Goal: Task Accomplishment & Management: Complete application form

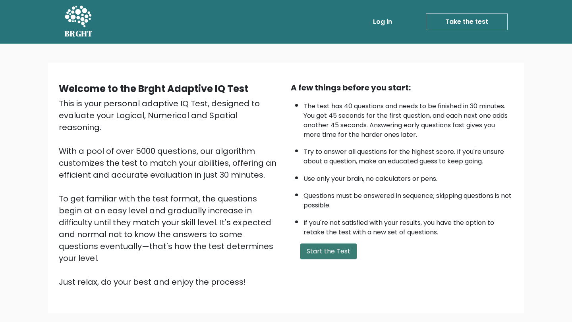
click at [321, 254] on button "Start the Test" at bounding box center [328, 252] width 56 height 16
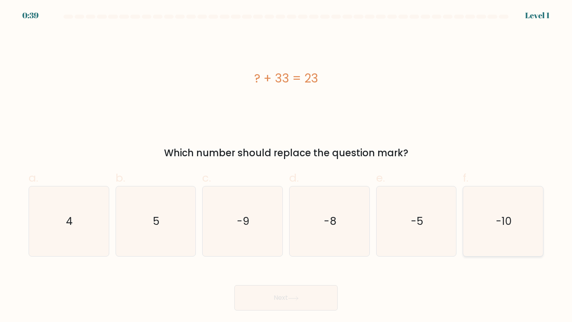
click at [502, 216] on text "-10" at bounding box center [504, 221] width 16 height 15
click at [286, 166] on input "f. -10" at bounding box center [286, 163] width 0 height 5
radio input "true"
click at [297, 303] on button "Next" at bounding box center [285, 298] width 103 height 25
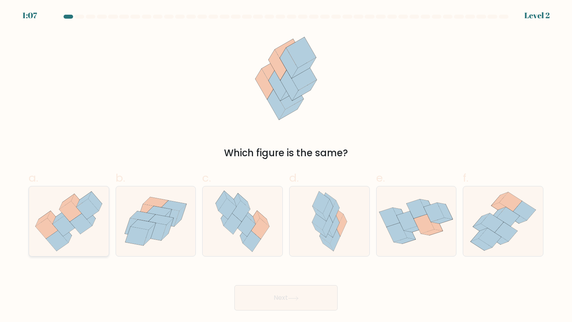
click at [91, 247] on icon at bounding box center [69, 221] width 80 height 69
click at [286, 166] on input "a." at bounding box center [286, 163] width 0 height 5
radio input "true"
click at [270, 298] on button "Next" at bounding box center [285, 298] width 103 height 25
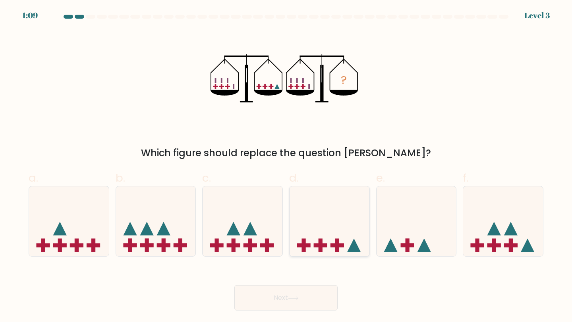
click at [307, 254] on icon at bounding box center [330, 222] width 80 height 66
click at [286, 166] on input "d." at bounding box center [286, 163] width 0 height 5
radio input "true"
click at [309, 288] on button "Next" at bounding box center [285, 298] width 103 height 25
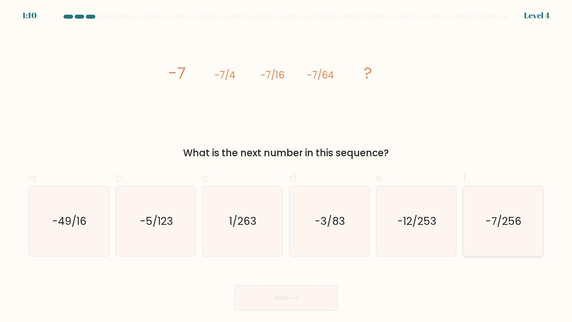
click at [485, 242] on icon "-7/256" at bounding box center [503, 222] width 70 height 70
click at [286, 166] on input "f. -7/256" at bounding box center [286, 163] width 0 height 5
radio input "true"
click at [334, 301] on button "Next" at bounding box center [285, 298] width 103 height 25
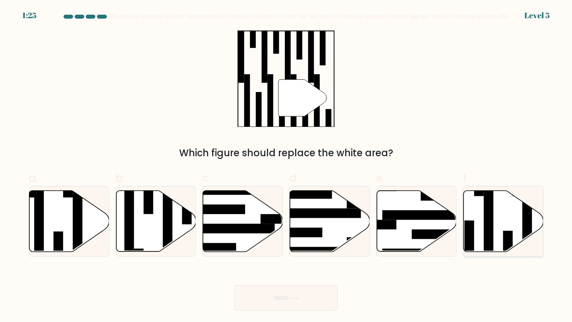
click at [474, 233] on icon at bounding box center [503, 221] width 80 height 61
click at [286, 166] on input "f." at bounding box center [286, 163] width 0 height 5
radio input "true"
click at [289, 304] on button "Next" at bounding box center [285, 298] width 103 height 25
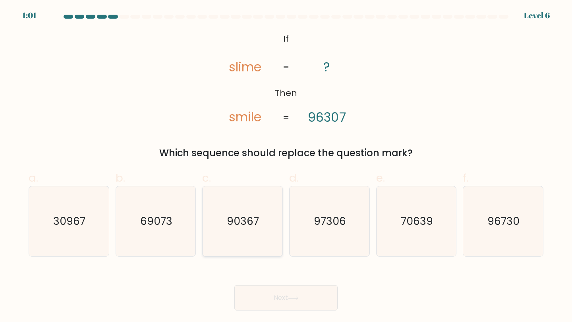
click at [244, 222] on text "90367" at bounding box center [243, 221] width 32 height 15
click at [286, 166] on input "c. 90367" at bounding box center [286, 163] width 0 height 5
radio input "true"
click at [282, 298] on button "Next" at bounding box center [285, 298] width 103 height 25
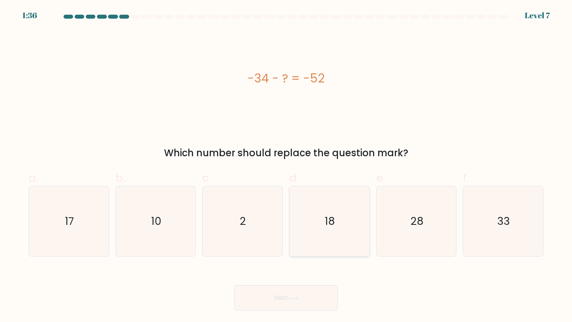
click at [302, 245] on icon "18" at bounding box center [329, 222] width 70 height 70
click at [286, 166] on input "d. 18" at bounding box center [286, 163] width 0 height 5
radio input "true"
click at [301, 295] on button "Next" at bounding box center [285, 298] width 103 height 25
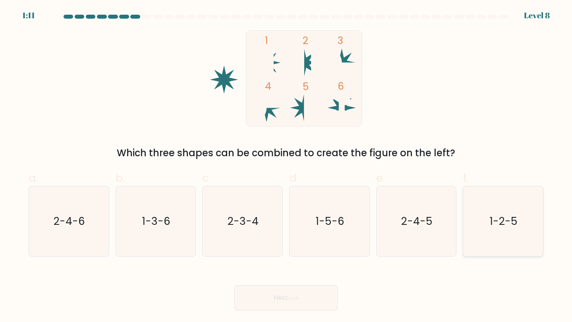
click at [496, 211] on icon "1-2-5" at bounding box center [503, 222] width 70 height 70
click at [286, 166] on input "f. 1-2-5" at bounding box center [286, 163] width 0 height 5
radio input "true"
click at [307, 311] on button "Next" at bounding box center [285, 298] width 103 height 25
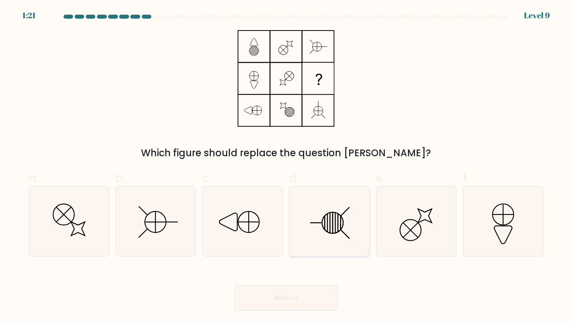
click at [334, 218] on icon at bounding box center [329, 222] width 70 height 70
click at [286, 166] on input "d." at bounding box center [286, 163] width 0 height 5
radio input "true"
click at [320, 308] on button "Next" at bounding box center [285, 298] width 103 height 25
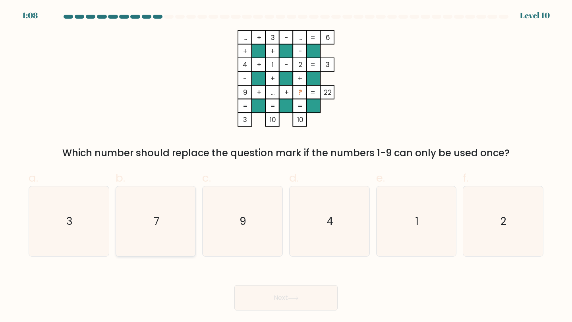
click at [152, 241] on icon "7" at bounding box center [156, 222] width 70 height 70
click at [286, 166] on input "b. 7" at bounding box center [286, 163] width 0 height 5
radio input "true"
click at [304, 305] on button "Next" at bounding box center [285, 298] width 103 height 25
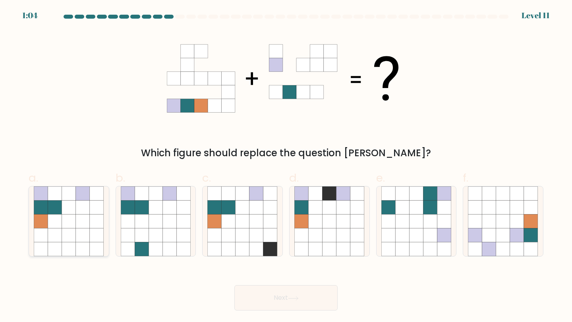
click at [87, 224] on icon at bounding box center [83, 222] width 14 height 14
click at [286, 166] on input "a." at bounding box center [286, 163] width 0 height 5
radio input "true"
click at [251, 298] on button "Next" at bounding box center [285, 298] width 103 height 25
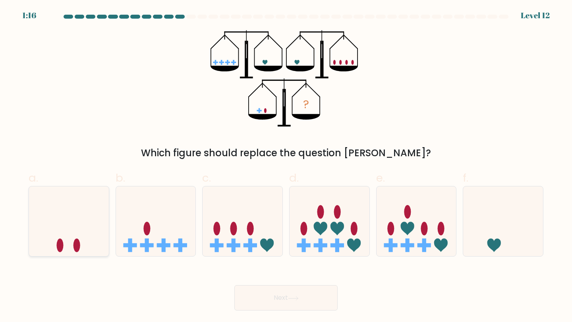
click at [71, 247] on icon at bounding box center [69, 222] width 80 height 66
click at [286, 166] on input "a." at bounding box center [286, 163] width 0 height 5
radio input "true"
click at [264, 306] on button "Next" at bounding box center [285, 298] width 103 height 25
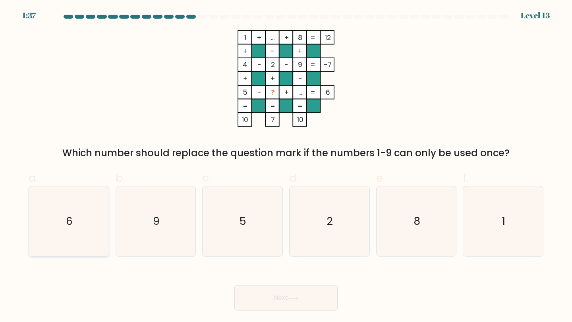
click at [104, 238] on div "6" at bounding box center [69, 221] width 81 height 71
click at [286, 166] on input "a. 6" at bounding box center [286, 163] width 0 height 5
radio input "true"
click at [261, 291] on button "Next" at bounding box center [285, 298] width 103 height 25
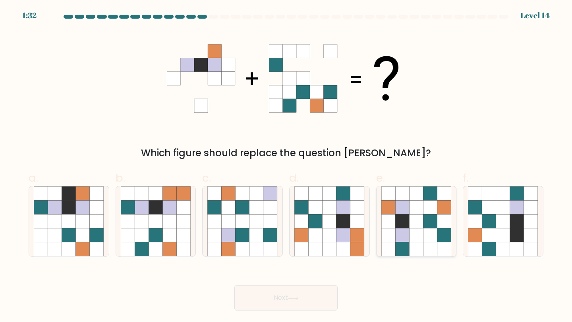
click at [405, 225] on icon at bounding box center [402, 222] width 14 height 14
click at [286, 166] on input "e." at bounding box center [286, 163] width 0 height 5
radio input "true"
click at [311, 301] on button "Next" at bounding box center [285, 298] width 103 height 25
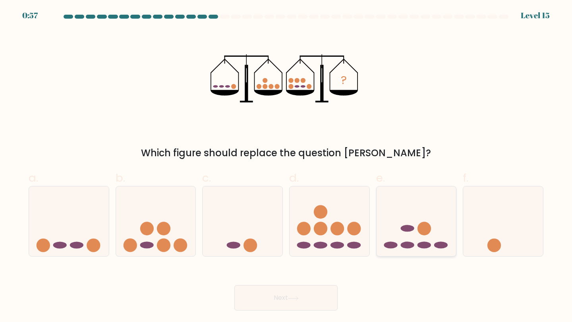
click at [384, 218] on icon at bounding box center [416, 222] width 80 height 66
click at [286, 166] on input "e." at bounding box center [286, 163] width 0 height 5
radio input "true"
click at [290, 301] on icon at bounding box center [293, 299] width 11 height 4
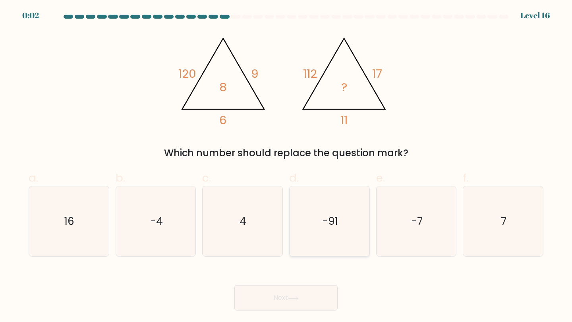
click at [317, 207] on icon "-91" at bounding box center [329, 222] width 70 height 70
click at [286, 166] on input "d. -91" at bounding box center [286, 163] width 0 height 5
radio input "true"
click at [317, 294] on button "Next" at bounding box center [285, 298] width 103 height 25
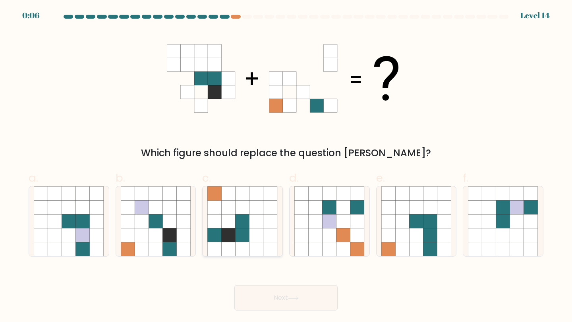
click at [243, 214] on icon at bounding box center [242, 208] width 14 height 14
click at [286, 166] on input "c." at bounding box center [286, 163] width 0 height 5
radio input "true"
click at [280, 296] on button "Next" at bounding box center [285, 298] width 103 height 25
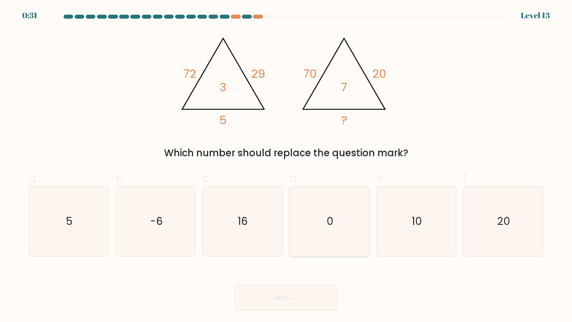
click at [312, 243] on icon "0" at bounding box center [329, 222] width 70 height 70
click at [286, 166] on input "d. 0" at bounding box center [286, 163] width 0 height 5
radio input "true"
click at [303, 293] on button "Next" at bounding box center [285, 298] width 103 height 25
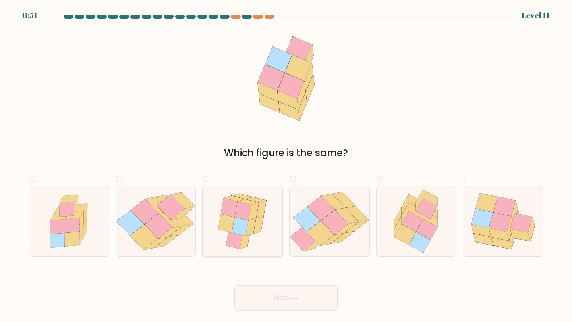
click at [257, 234] on icon at bounding box center [242, 222] width 59 height 70
click at [286, 166] on input "c." at bounding box center [286, 163] width 0 height 5
radio input "true"
click at [291, 296] on button "Next" at bounding box center [285, 298] width 103 height 25
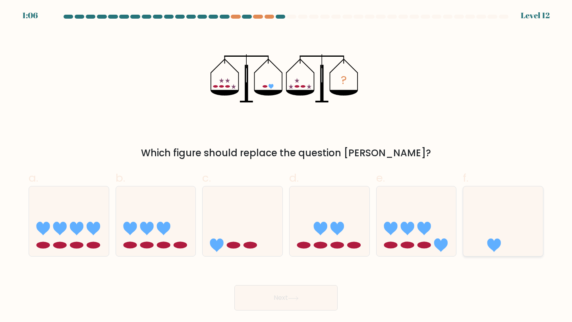
click at [484, 224] on icon at bounding box center [503, 222] width 80 height 66
click at [286, 166] on input "f." at bounding box center [286, 163] width 0 height 5
radio input "true"
click at [316, 305] on button "Next" at bounding box center [285, 298] width 103 height 25
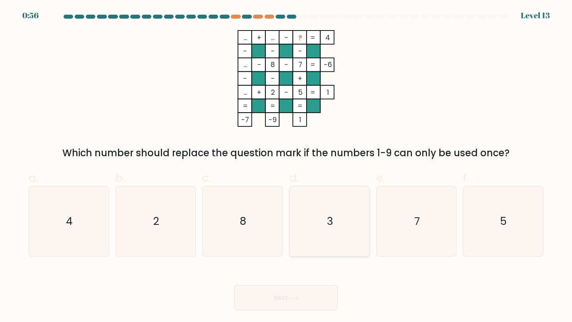
click at [356, 223] on icon "3" at bounding box center [329, 222] width 70 height 70
click at [286, 166] on input "d. 3" at bounding box center [286, 163] width 0 height 5
radio input "true"
click at [324, 310] on button "Next" at bounding box center [285, 298] width 103 height 25
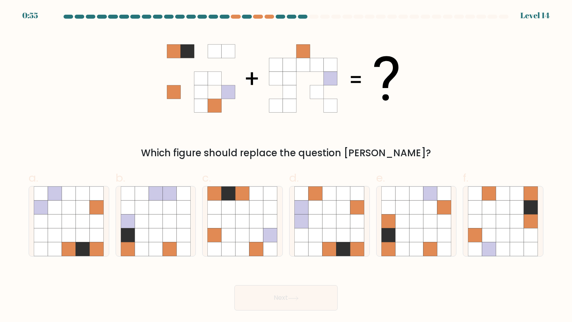
click at [322, 301] on button "Next" at bounding box center [285, 298] width 103 height 25
click at [341, 224] on icon at bounding box center [343, 222] width 14 height 14
click at [286, 166] on input "d." at bounding box center [286, 163] width 0 height 5
radio input "true"
click at [324, 297] on button "Next" at bounding box center [285, 298] width 103 height 25
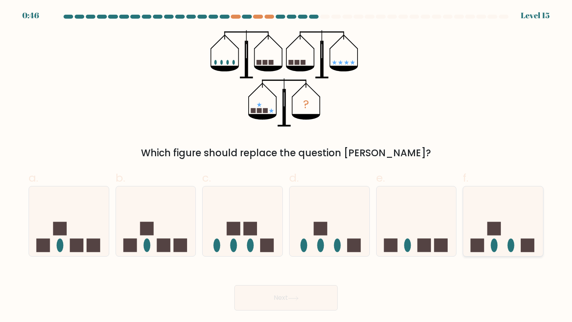
click at [493, 226] on rect at bounding box center [494, 229] width 14 height 14
click at [286, 166] on input "f." at bounding box center [286, 163] width 0 height 5
radio input "true"
click at [328, 304] on button "Next" at bounding box center [285, 298] width 103 height 25
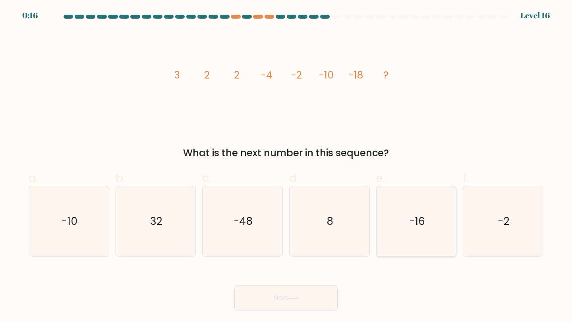
click at [427, 233] on icon "-16" at bounding box center [416, 222] width 70 height 70
click at [286, 166] on input "e. -16" at bounding box center [286, 163] width 0 height 5
radio input "true"
click at [311, 299] on button "Next" at bounding box center [285, 298] width 103 height 25
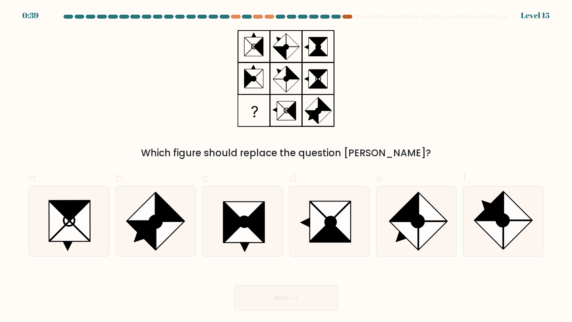
click at [348, 15] on div at bounding box center [347, 17] width 10 height 4
click at [488, 222] on icon at bounding box center [489, 235] width 28 height 28
click at [286, 166] on input "f." at bounding box center [286, 163] width 0 height 5
radio input "true"
click at [299, 299] on icon at bounding box center [293, 299] width 11 height 4
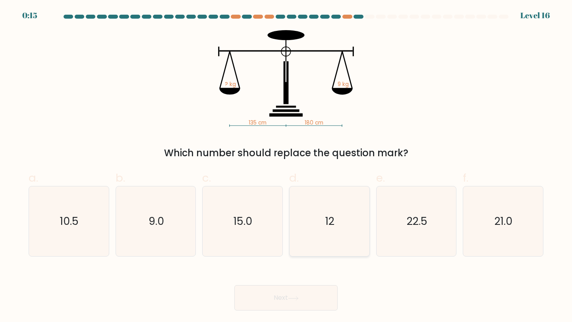
click at [337, 247] on icon "12" at bounding box center [329, 222] width 70 height 70
click at [286, 166] on input "d. 12" at bounding box center [286, 163] width 0 height 5
radio input "true"
click at [320, 303] on button "Next" at bounding box center [285, 298] width 103 height 25
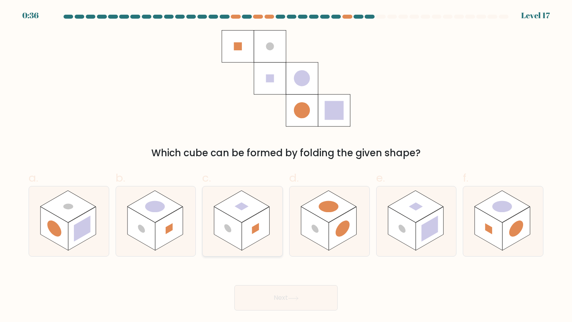
click at [260, 245] on icon at bounding box center [243, 222] width 80 height 70
click at [286, 166] on input "c." at bounding box center [286, 163] width 0 height 5
radio input "true"
click at [282, 297] on button "Next" at bounding box center [285, 298] width 103 height 25
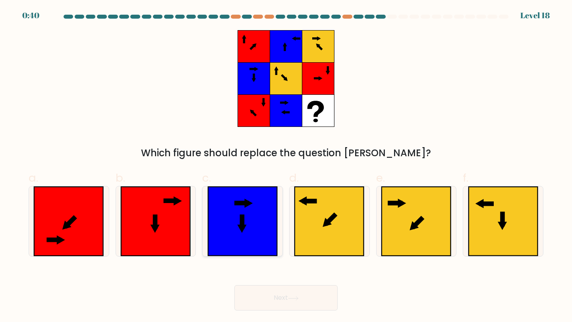
click at [241, 245] on icon at bounding box center [242, 221] width 69 height 69
click at [286, 166] on input "c." at bounding box center [286, 163] width 0 height 5
radio input "true"
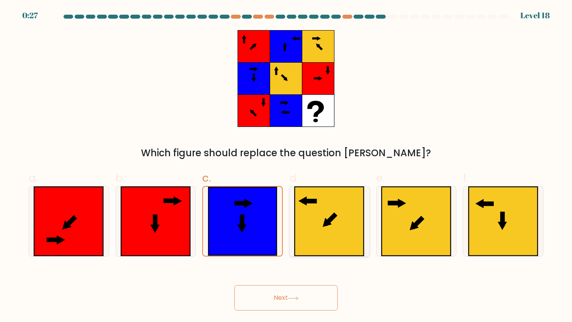
click at [356, 249] on icon at bounding box center [329, 221] width 69 height 69
click at [286, 166] on input "d." at bounding box center [286, 163] width 0 height 5
radio input "true"
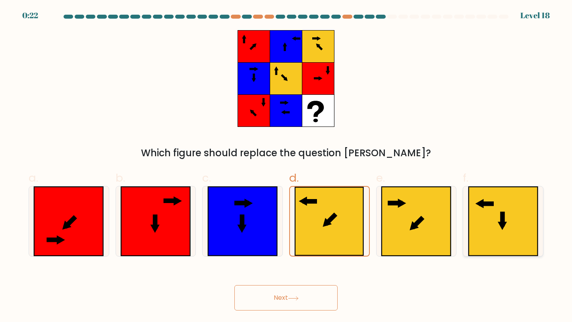
click at [483, 212] on icon at bounding box center [503, 221] width 69 height 69
click at [286, 166] on input "f." at bounding box center [286, 163] width 0 height 5
radio input "true"
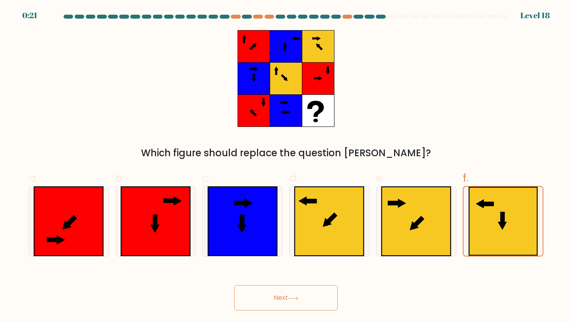
click at [314, 303] on button "Next" at bounding box center [285, 298] width 103 height 25
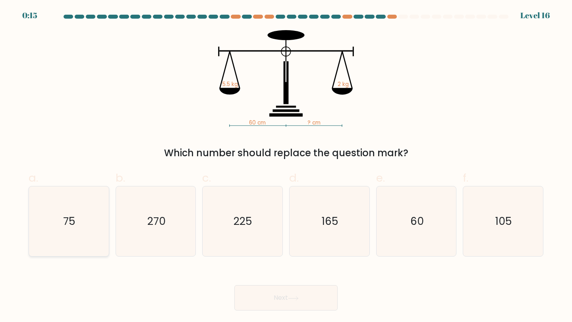
click at [102, 241] on icon "75" at bounding box center [69, 222] width 70 height 70
click at [286, 166] on input "a. 75" at bounding box center [286, 163] width 0 height 5
radio input "true"
click at [102, 241] on icon "75" at bounding box center [68, 221] width 69 height 69
click at [286, 166] on input "a. 75" at bounding box center [286, 163] width 0 height 5
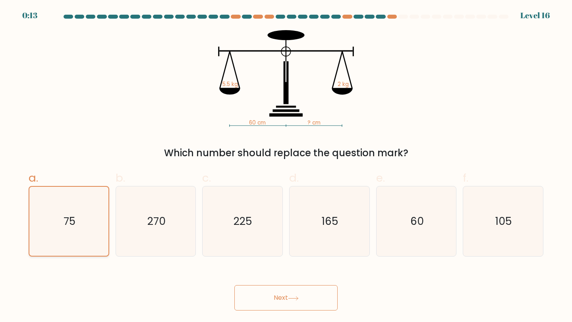
click at [102, 241] on icon "75" at bounding box center [68, 221] width 69 height 69
click at [286, 166] on input "a. 75" at bounding box center [286, 163] width 0 height 5
click at [263, 291] on button "Next" at bounding box center [285, 298] width 103 height 25
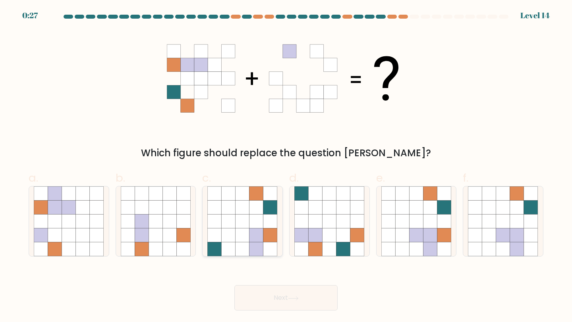
click at [264, 229] on icon at bounding box center [270, 236] width 14 height 14
click at [286, 166] on input "c." at bounding box center [286, 163] width 0 height 5
radio input "true"
click at [397, 212] on icon at bounding box center [402, 208] width 14 height 14
click at [286, 166] on input "e." at bounding box center [286, 163] width 0 height 5
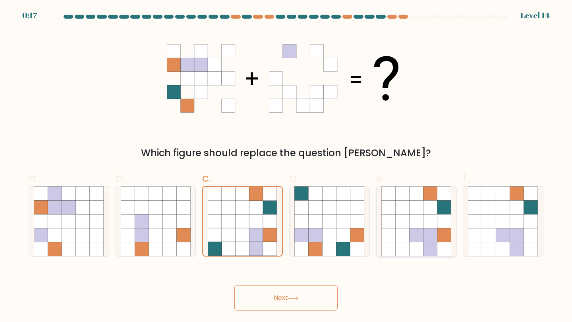
radio input "true"
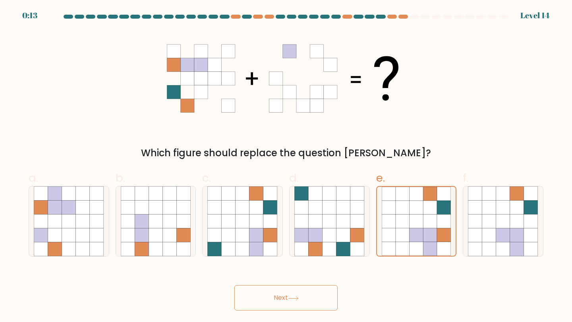
click at [311, 298] on button "Next" at bounding box center [285, 298] width 103 height 25
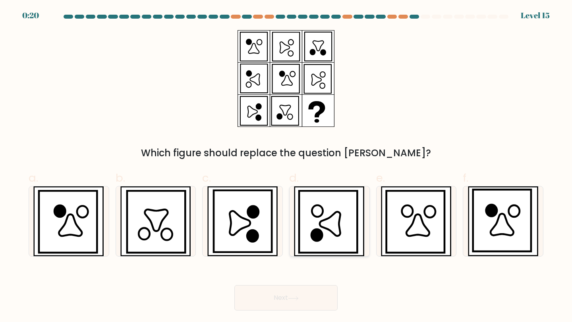
click at [322, 229] on icon at bounding box center [328, 222] width 58 height 62
click at [286, 166] on input "d." at bounding box center [286, 163] width 0 height 5
radio input "true"
click at [311, 299] on button "Next" at bounding box center [285, 298] width 103 height 25
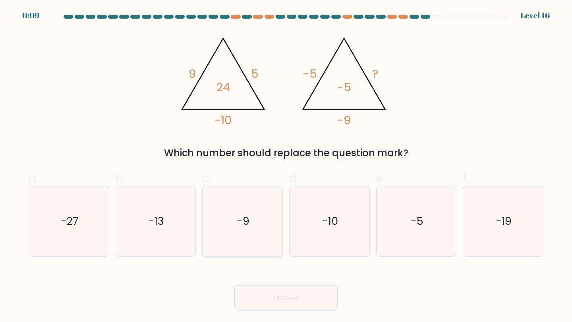
click at [249, 247] on icon "-9" at bounding box center [242, 222] width 70 height 70
click at [286, 166] on input "c. -9" at bounding box center [286, 163] width 0 height 5
radio input "true"
click at [255, 308] on button "Next" at bounding box center [285, 298] width 103 height 25
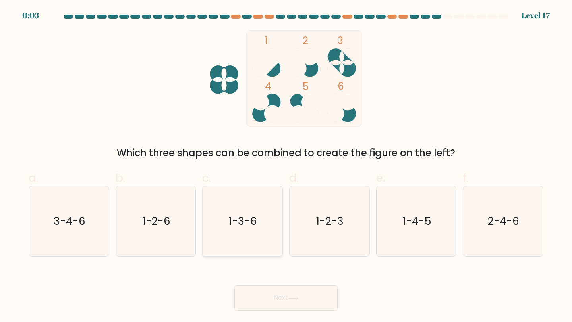
click at [276, 238] on icon "1-3-6" at bounding box center [242, 222] width 70 height 70
click at [286, 166] on input "c. 1-3-6" at bounding box center [286, 163] width 0 height 5
radio input "true"
click at [268, 298] on button "Next" at bounding box center [285, 298] width 103 height 25
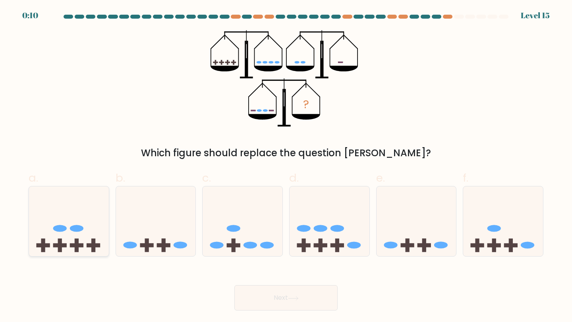
click at [55, 244] on rect at bounding box center [60, 246] width 14 height 4
click at [286, 166] on input "a." at bounding box center [286, 163] width 0 height 5
radio input "true"
click at [259, 296] on button "Next" at bounding box center [285, 298] width 103 height 25
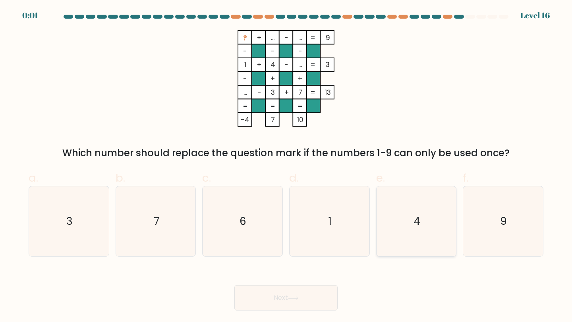
click at [403, 226] on icon "4" at bounding box center [416, 222] width 70 height 70
click at [286, 166] on input "e. 4" at bounding box center [286, 163] width 0 height 5
radio input "true"
click at [280, 302] on button "Next" at bounding box center [285, 298] width 103 height 25
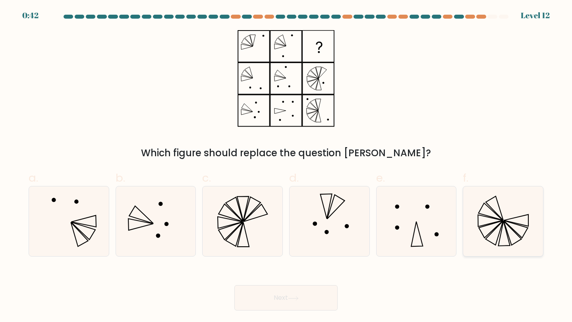
click at [485, 233] on icon at bounding box center [503, 222] width 70 height 70
click at [286, 166] on input "f." at bounding box center [286, 163] width 0 height 5
radio input "true"
click at [516, 208] on icon at bounding box center [502, 221] width 69 height 69
click at [286, 166] on input "f." at bounding box center [286, 163] width 0 height 5
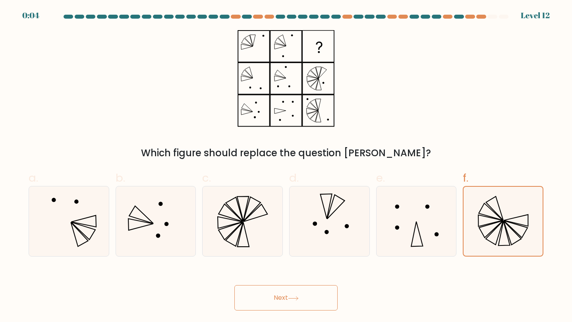
click at [300, 305] on button "Next" at bounding box center [285, 298] width 103 height 25
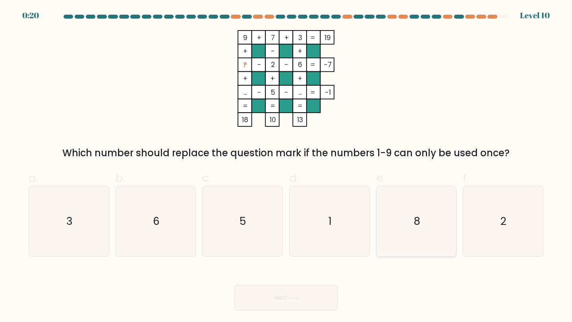
click at [426, 240] on icon "8" at bounding box center [416, 222] width 70 height 70
click at [286, 166] on input "e. 8" at bounding box center [286, 163] width 0 height 5
radio input "true"
click at [309, 303] on button "Next" at bounding box center [285, 298] width 103 height 25
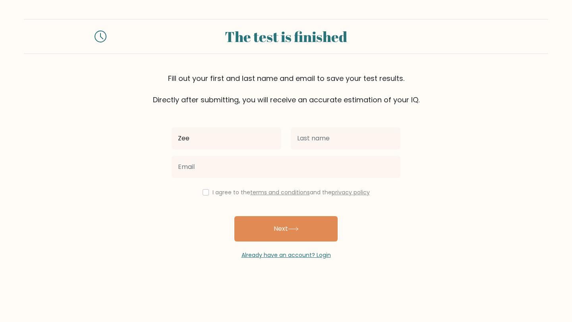
type input "[PERSON_NAME]"
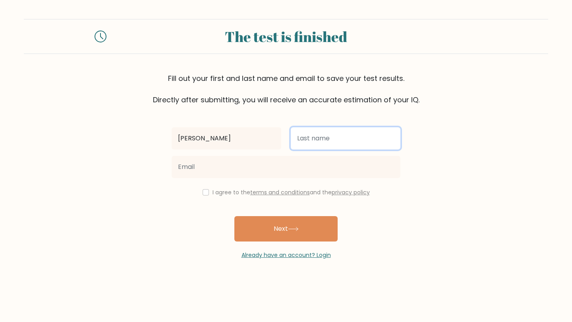
click at [357, 143] on input "text" at bounding box center [346, 138] width 110 height 22
type input "Tahir"
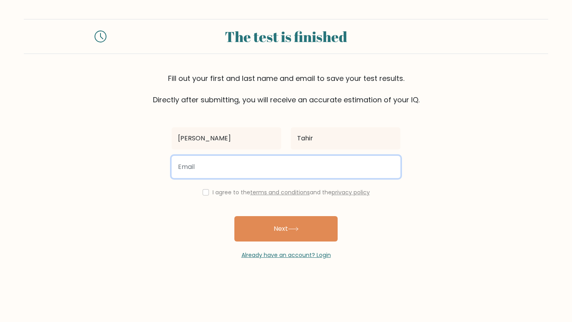
click at [310, 177] on input "email" at bounding box center [286, 167] width 229 height 22
type input "[EMAIL_ADDRESS][DOMAIN_NAME]"
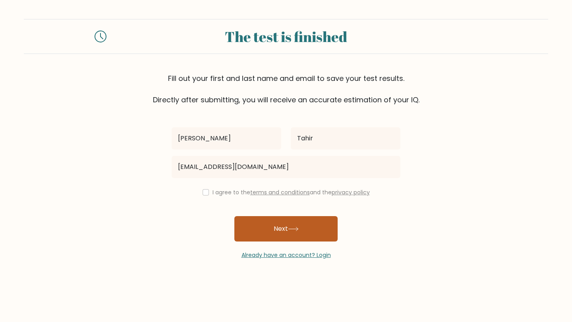
click at [278, 227] on button "Next" at bounding box center [285, 228] width 103 height 25
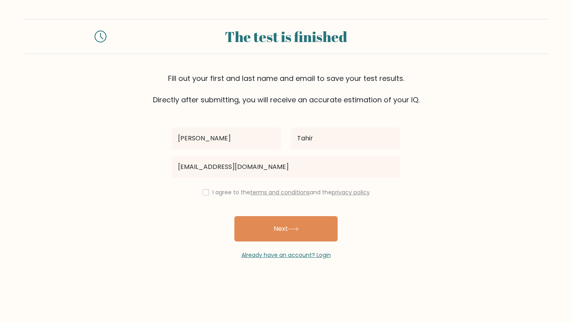
click at [201, 189] on div "I agree to the terms and conditions and the privacy policy" at bounding box center [286, 193] width 238 height 10
click at [205, 193] on input "checkbox" at bounding box center [206, 192] width 6 height 6
checkbox input "true"
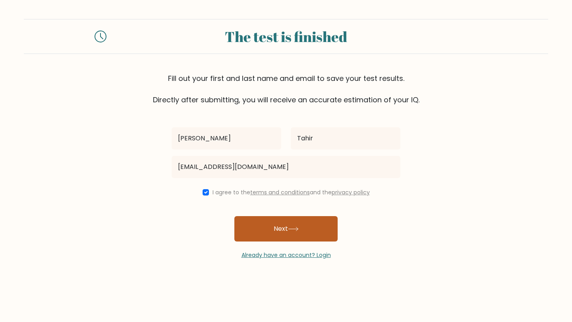
click at [272, 237] on button "Next" at bounding box center [285, 228] width 103 height 25
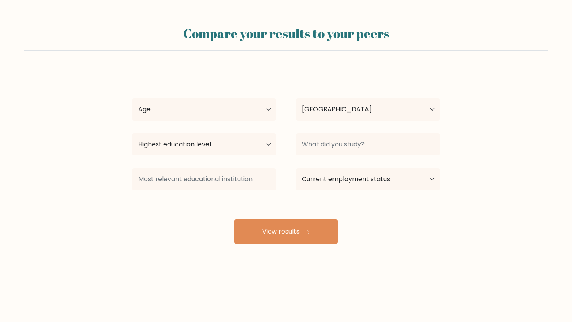
select select "BE"
click at [201, 112] on select "Age Under [DEMOGRAPHIC_DATA] [DEMOGRAPHIC_DATA] [DEMOGRAPHIC_DATA] [DEMOGRAPHIC…" at bounding box center [204, 109] width 145 height 22
select select "25_34"
click at [132, 98] on select "Age Under [DEMOGRAPHIC_DATA] [DEMOGRAPHIC_DATA] [DEMOGRAPHIC_DATA] [DEMOGRAPHIC…" at bounding box center [204, 109] width 145 height 22
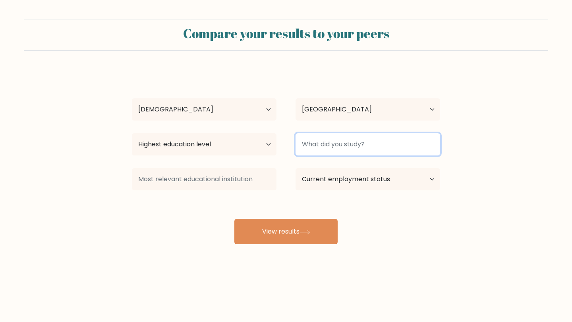
click at [330, 153] on input at bounding box center [367, 144] width 145 height 22
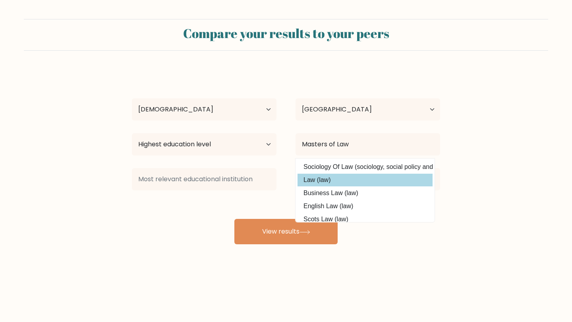
click at [347, 184] on option "Law (law)" at bounding box center [364, 180] width 135 height 13
type input "Law"
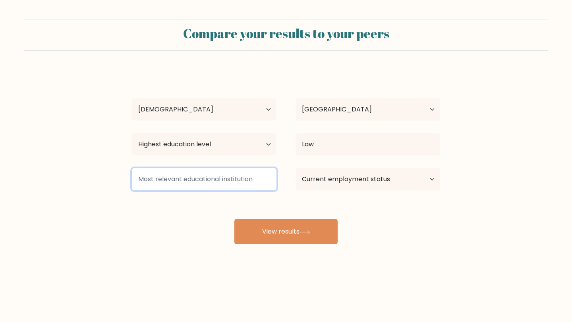
click at [258, 186] on input at bounding box center [204, 179] width 145 height 22
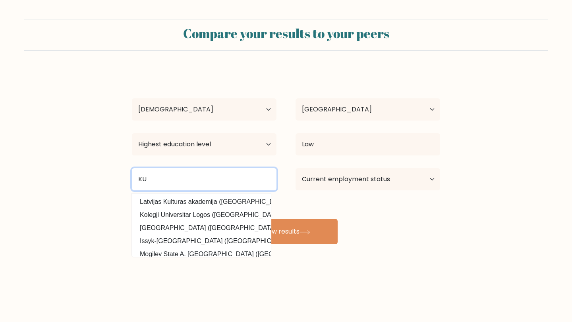
type input "K"
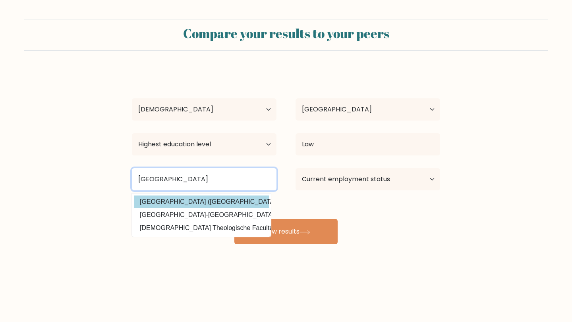
type input "[GEOGRAPHIC_DATA]"
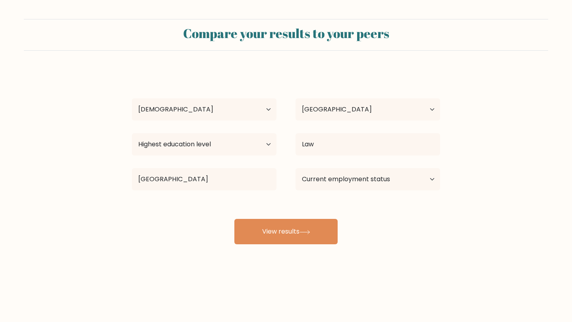
click at [258, 207] on div "[PERSON_NAME] Age Under [DEMOGRAPHIC_DATA] [DEMOGRAPHIC_DATA] [DEMOGRAPHIC_DATA…" at bounding box center [286, 157] width 318 height 175
click at [334, 187] on select "Current employment status Employed Student Retired Other / prefer not to answer" at bounding box center [367, 179] width 145 height 22
select select "student"
click at [295, 168] on select "Current employment status Employed Student Retired Other / prefer not to answer" at bounding box center [367, 179] width 145 height 22
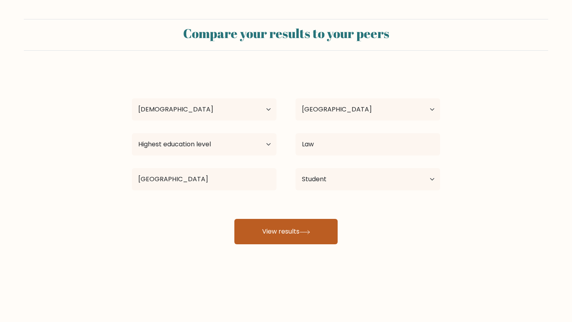
click at [327, 241] on button "View results" at bounding box center [285, 231] width 103 height 25
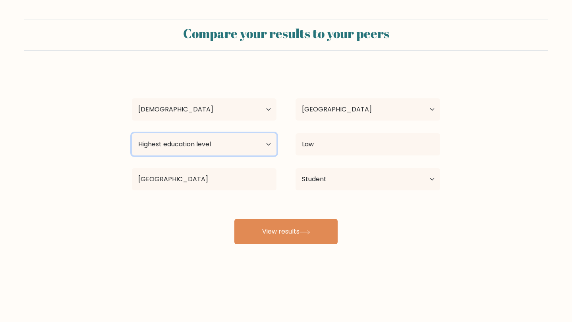
click at [223, 134] on select "Highest education level No schooling Primary Lower Secondary Upper Secondary Oc…" at bounding box center [204, 144] width 145 height 22
select select "masters_degree"
click at [132, 133] on select "Highest education level No schooling Primary Lower Secondary Upper Secondary Oc…" at bounding box center [204, 144] width 145 height 22
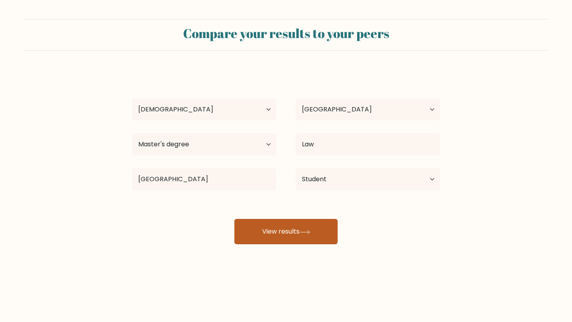
click at [297, 231] on button "View results" at bounding box center [285, 231] width 103 height 25
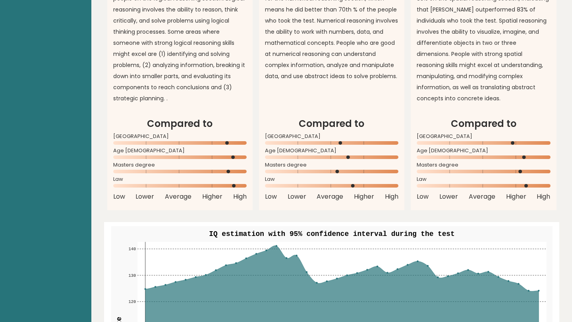
scroll to position [730, 0]
